Goal: Task Accomplishment & Management: Use online tool/utility

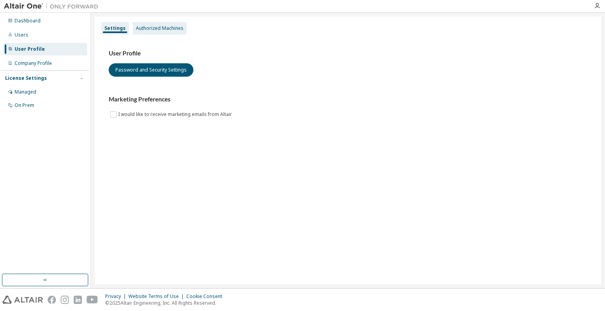
click at [155, 26] on div "Authorized Machines" at bounding box center [160, 28] width 48 height 6
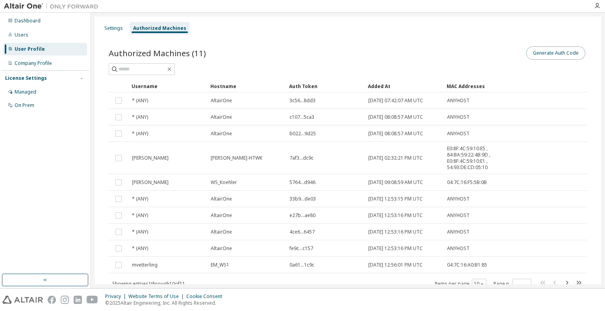
click at [549, 59] on button "Generate Auth Code" at bounding box center [555, 52] width 59 height 13
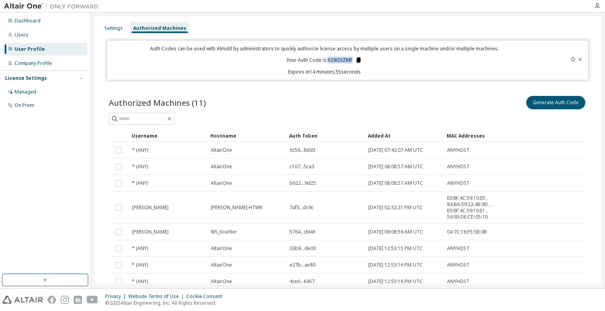
drag, startPoint x: 326, startPoint y: 60, endPoint x: 354, endPoint y: 60, distance: 28.0
click at [354, 60] on p "Your Auth Code is: X29OSZMF" at bounding box center [324, 60] width 76 height 7
